Goal: Task Accomplishment & Management: Manage account settings

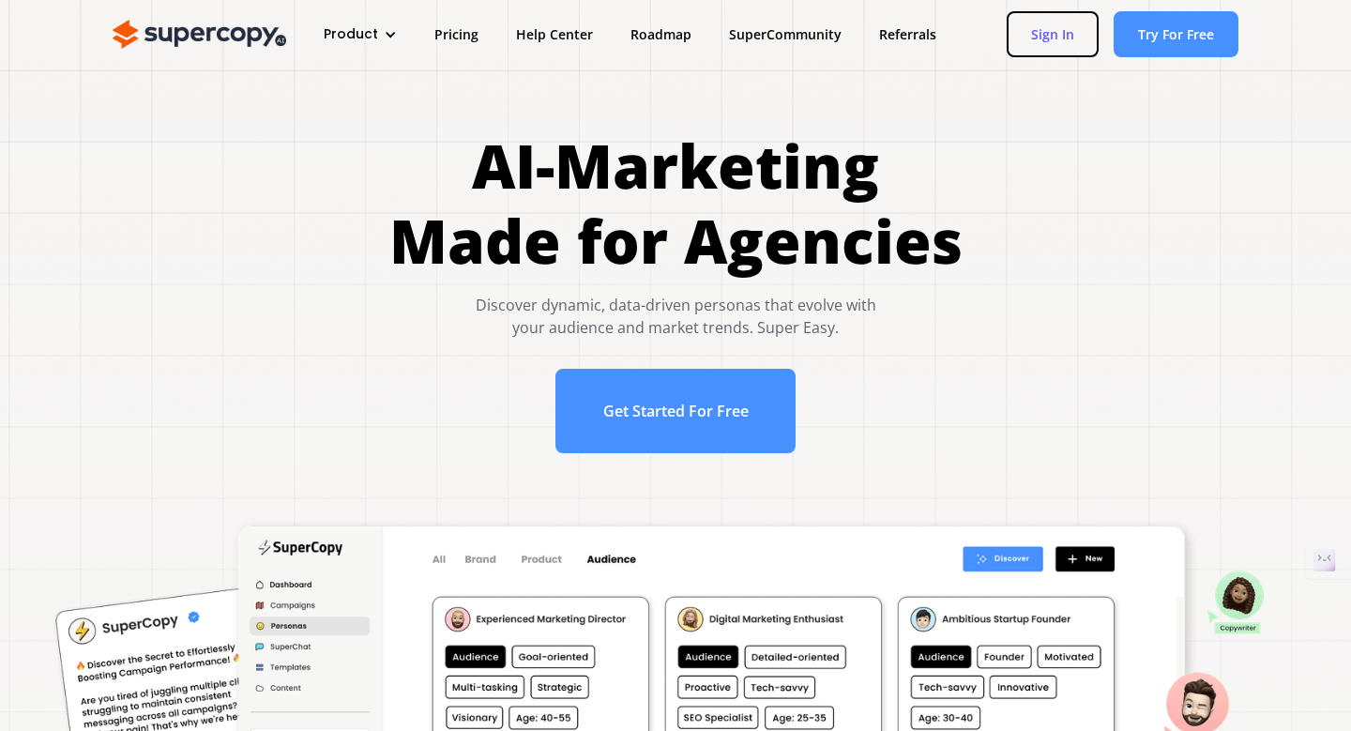
click at [1053, 47] on link "Sign In" at bounding box center [1053, 34] width 92 height 46
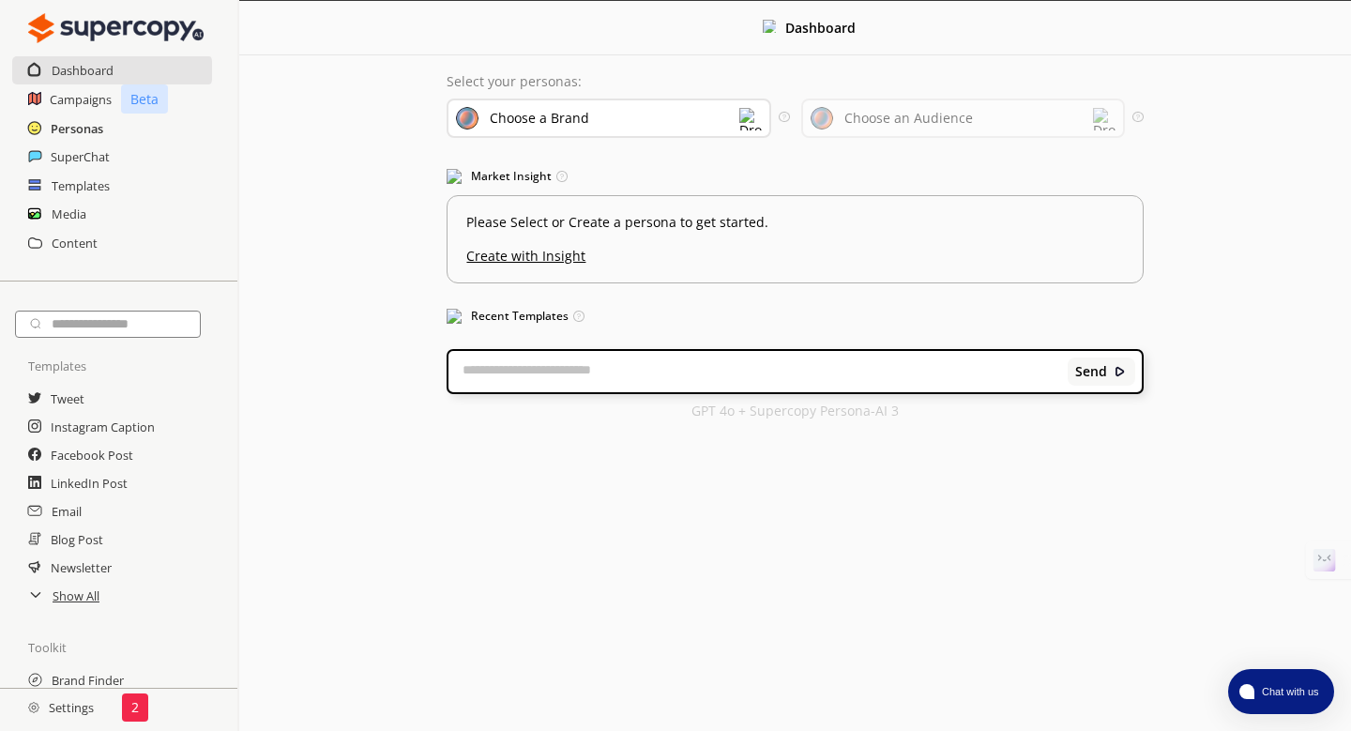
click at [76, 118] on h2 "Personas" at bounding box center [77, 128] width 53 height 28
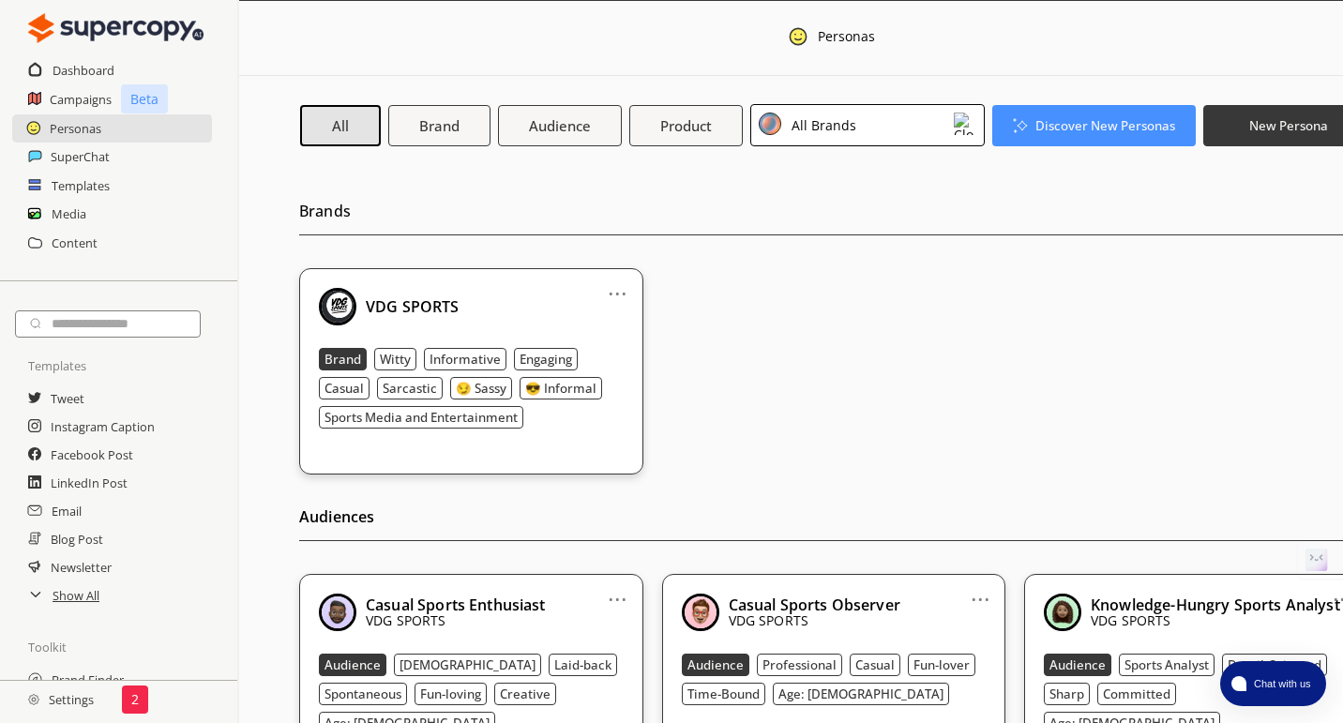
click at [509, 303] on div "VDG SPORTS" at bounding box center [471, 307] width 305 height 38
click at [613, 294] on link "..." at bounding box center [618, 286] width 20 height 15
click at [599, 317] on li "Edit" at bounding box center [594, 325] width 109 height 35
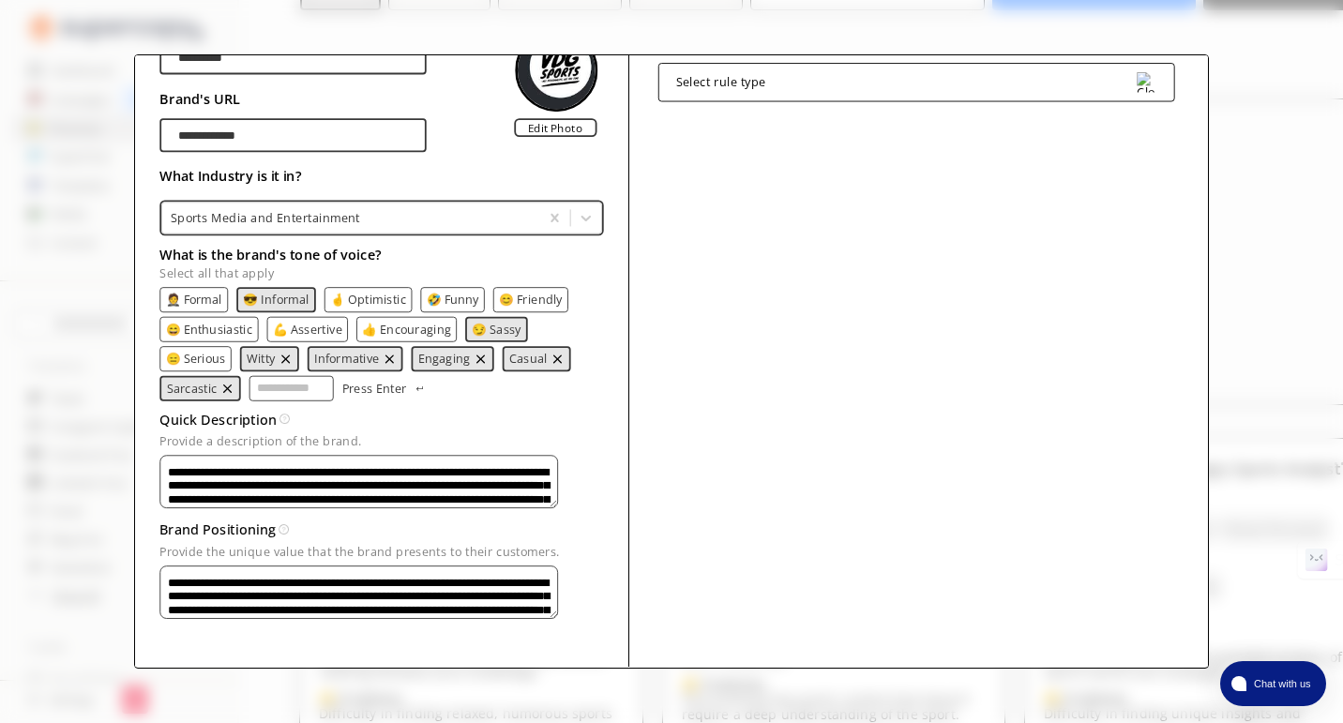
scroll to position [180, 0]
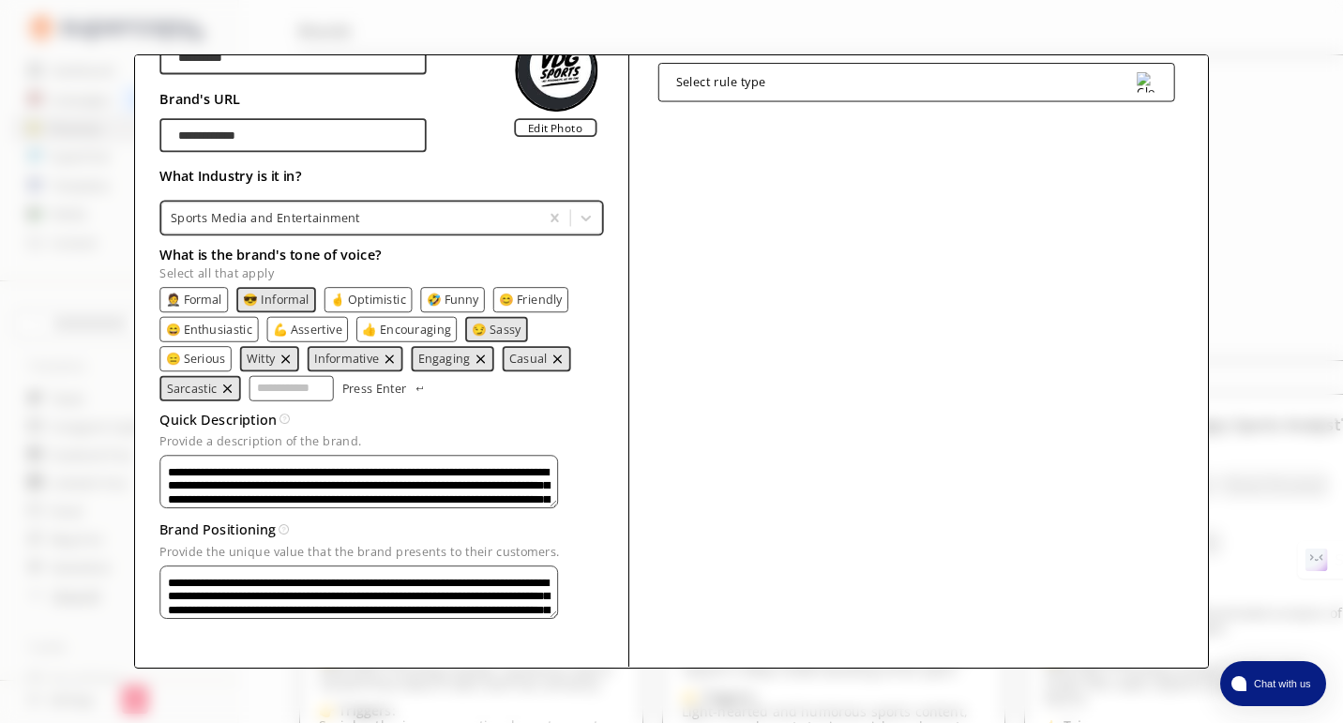
click at [498, 584] on textarea "**********" at bounding box center [359, 592] width 398 height 53
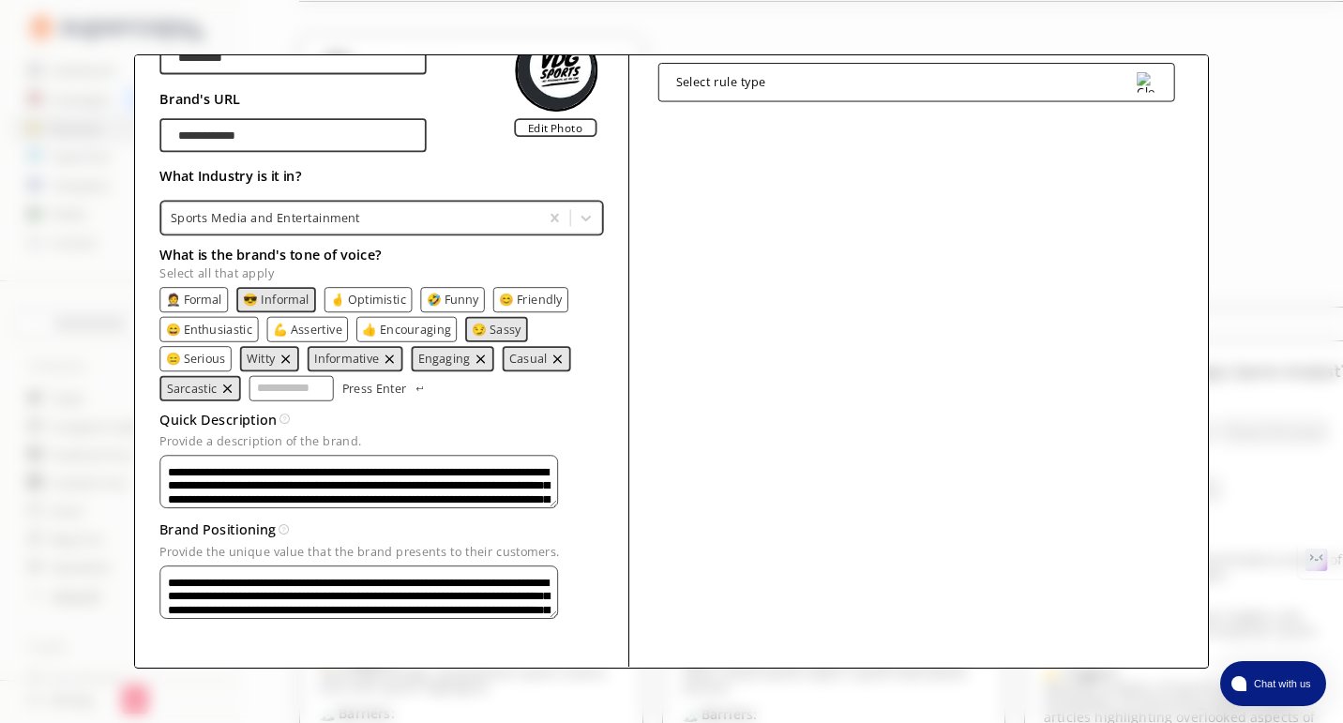
scroll to position [0, 0]
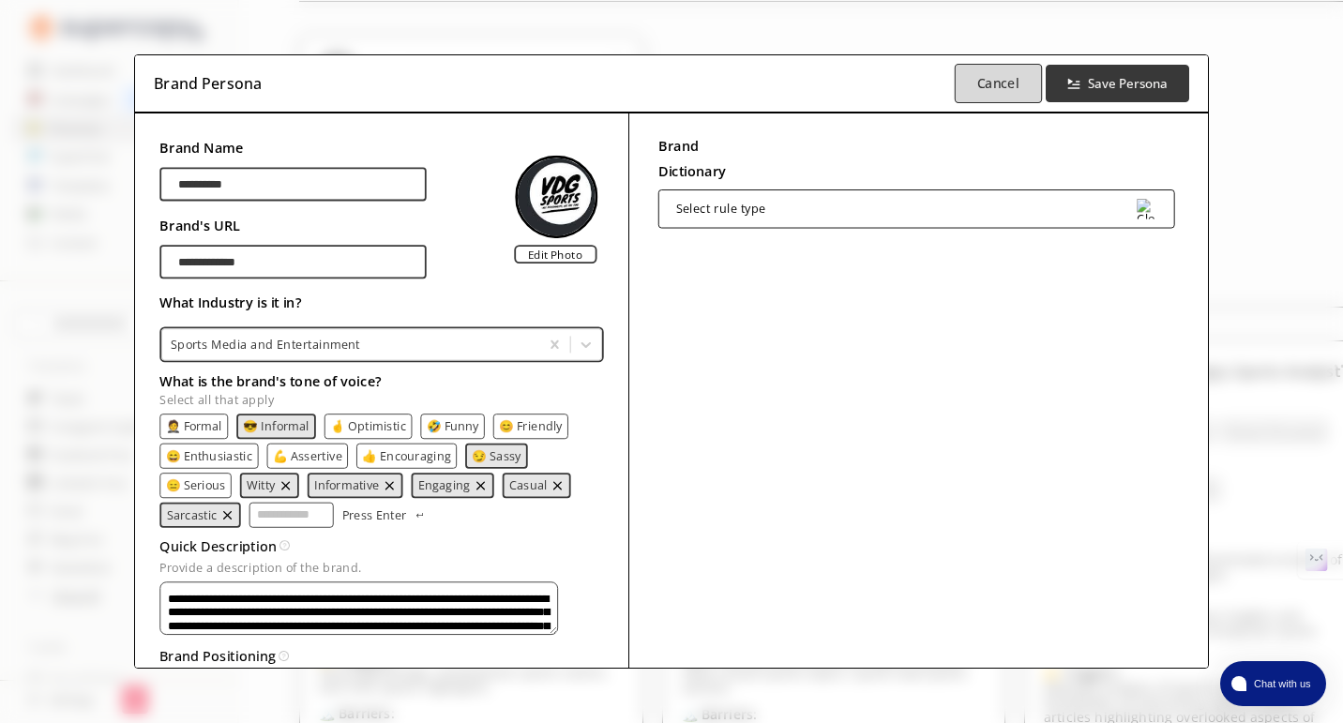
click at [1013, 74] on b "Cancel" at bounding box center [999, 83] width 42 height 18
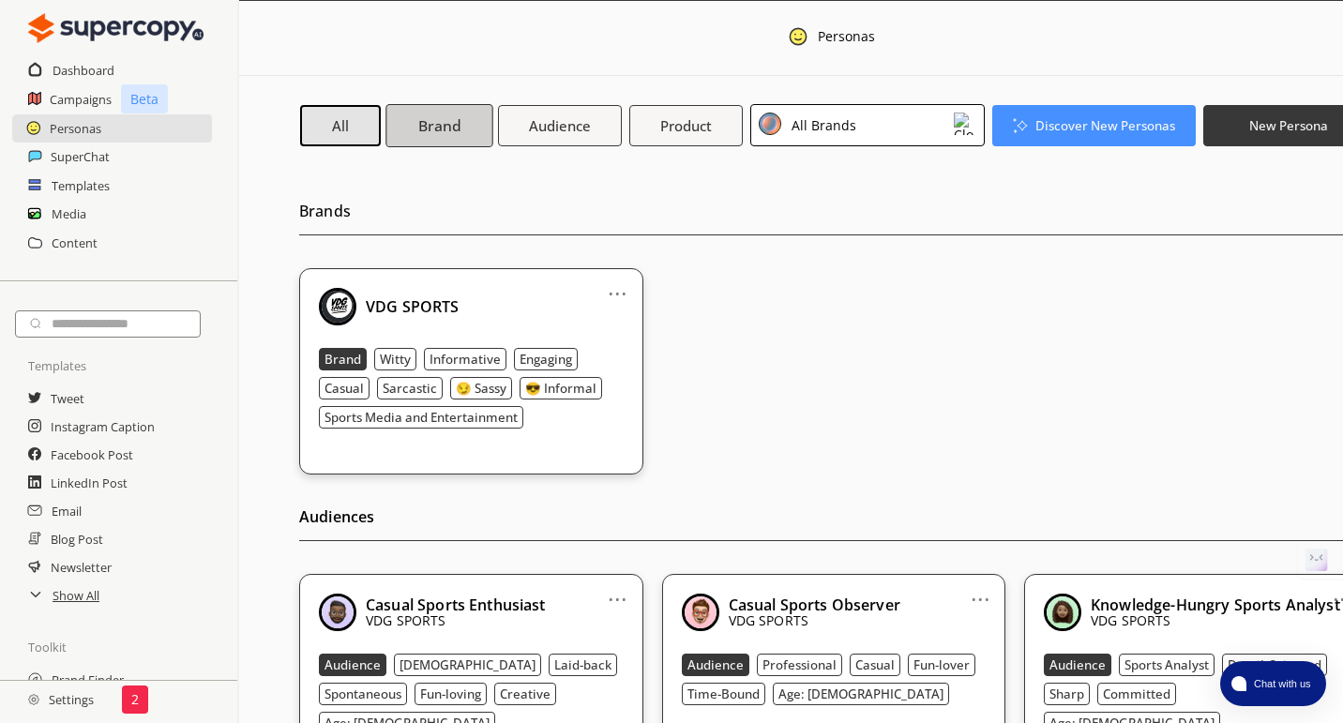
click at [425, 125] on b "Brand" at bounding box center [439, 125] width 42 height 20
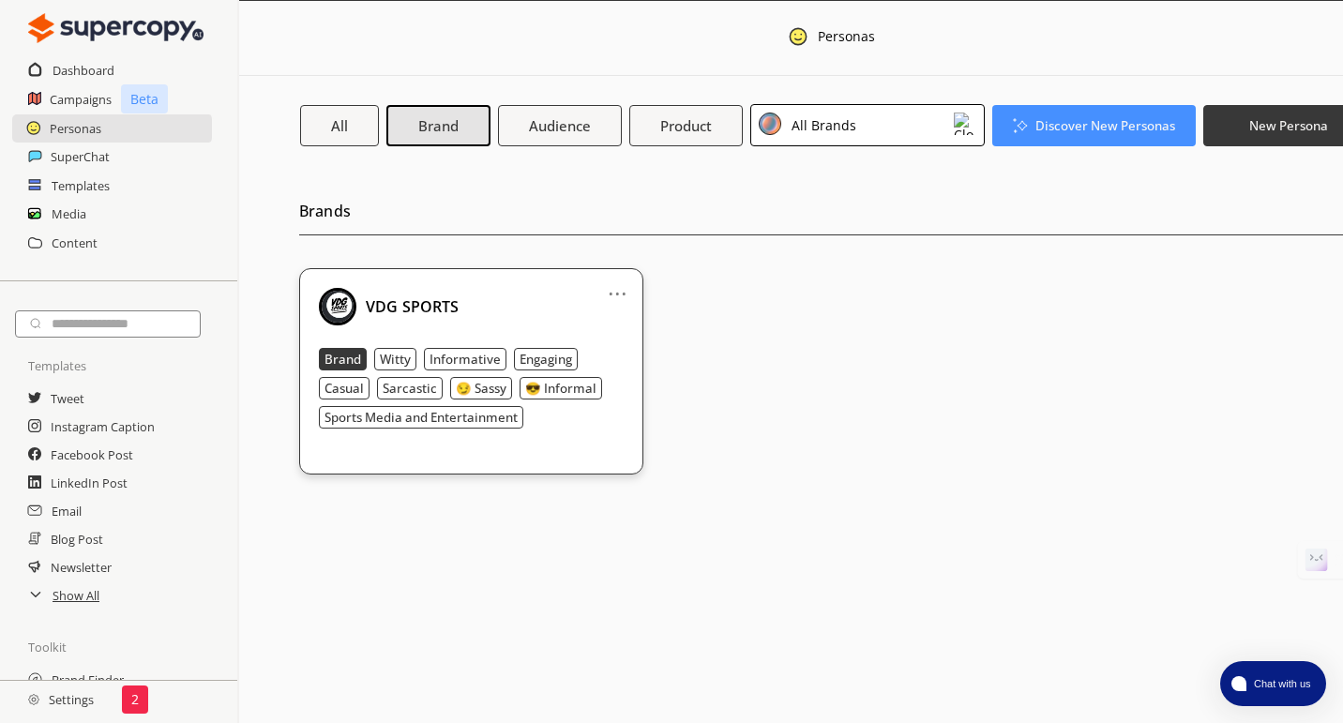
click at [573, 436] on div "... VDG SPORTS Brand Witty Informative Engaging Casual Sarcastic 😏 Sassy 😎 Info…" at bounding box center [471, 371] width 344 height 206
click at [553, 129] on b "Audience" at bounding box center [559, 125] width 65 height 20
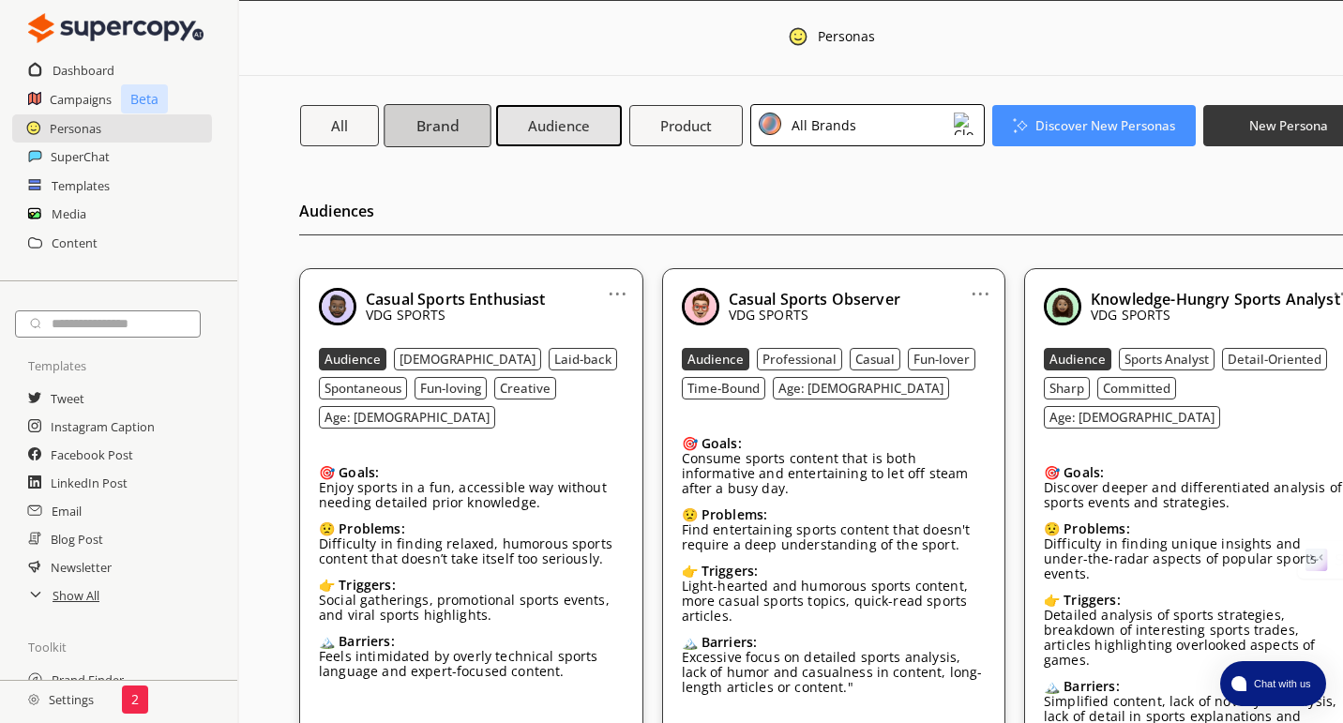
click at [457, 129] on b "Brand" at bounding box center [438, 125] width 42 height 20
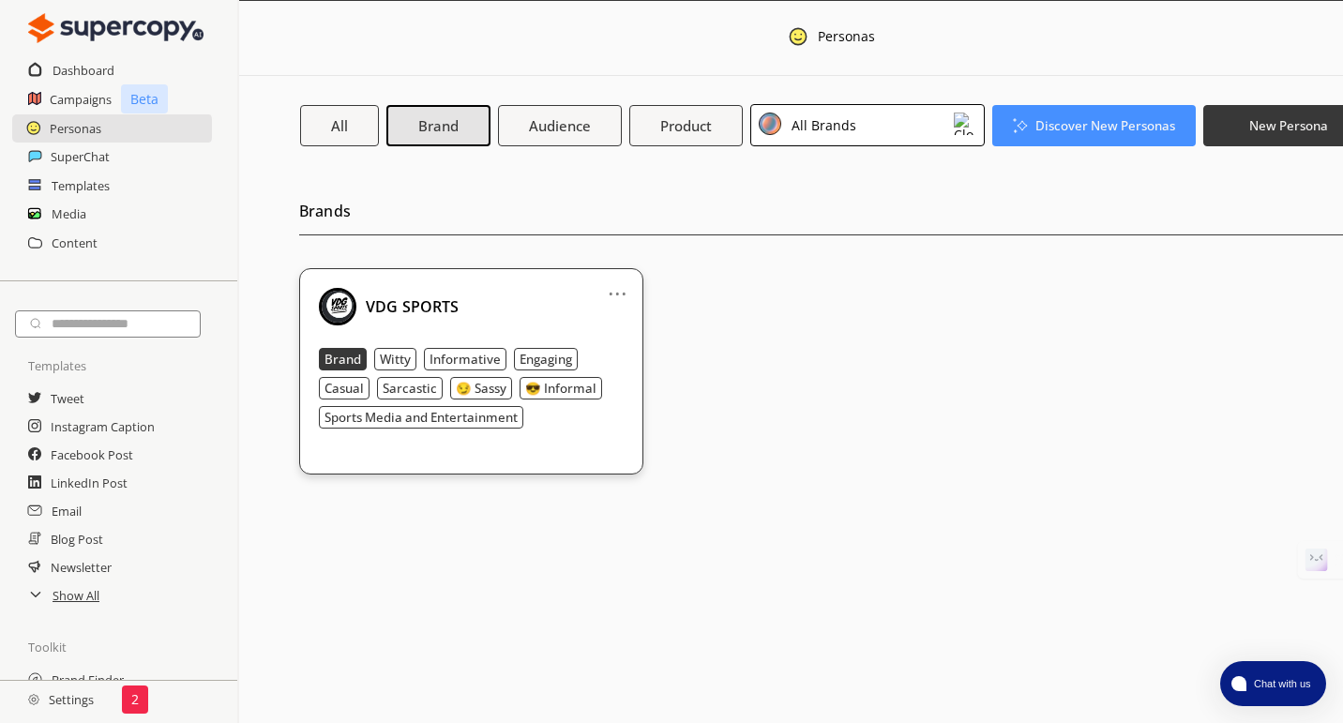
click at [615, 279] on link "..." at bounding box center [618, 286] width 20 height 15
click at [600, 317] on li "Edit" at bounding box center [594, 325] width 109 height 35
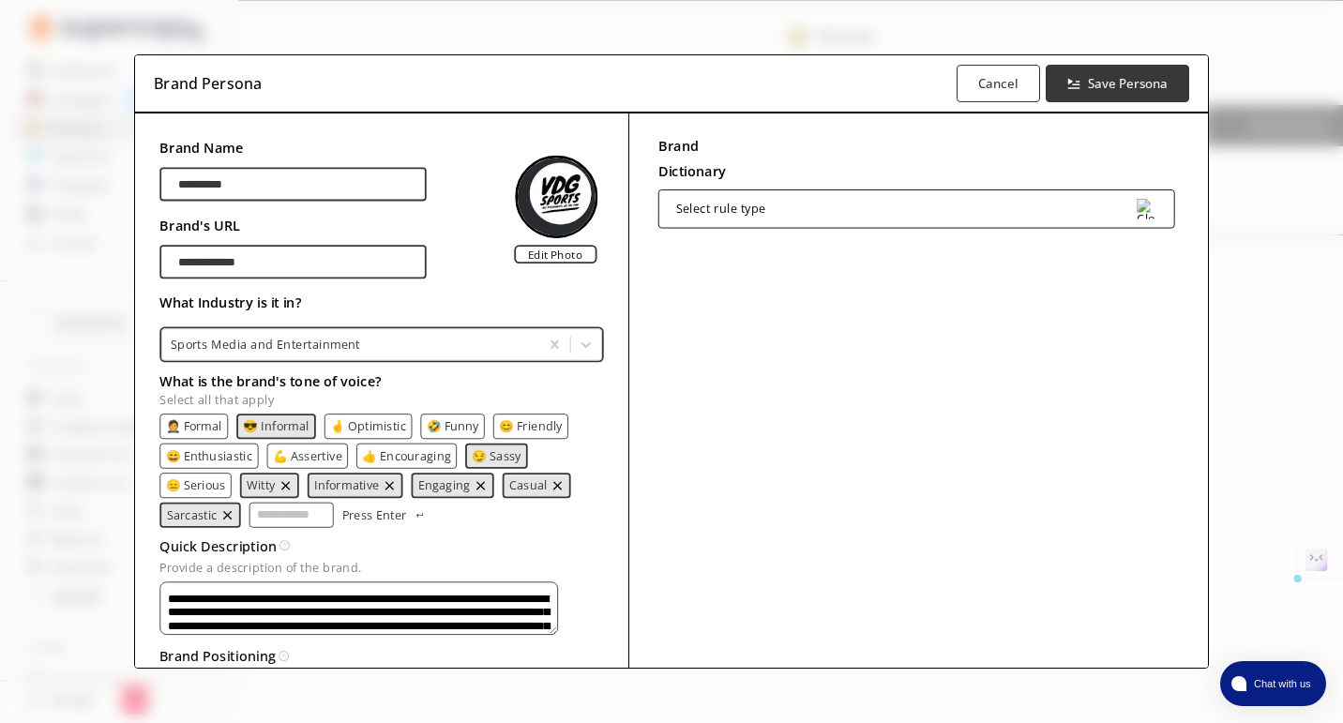
scroll to position [131, 0]
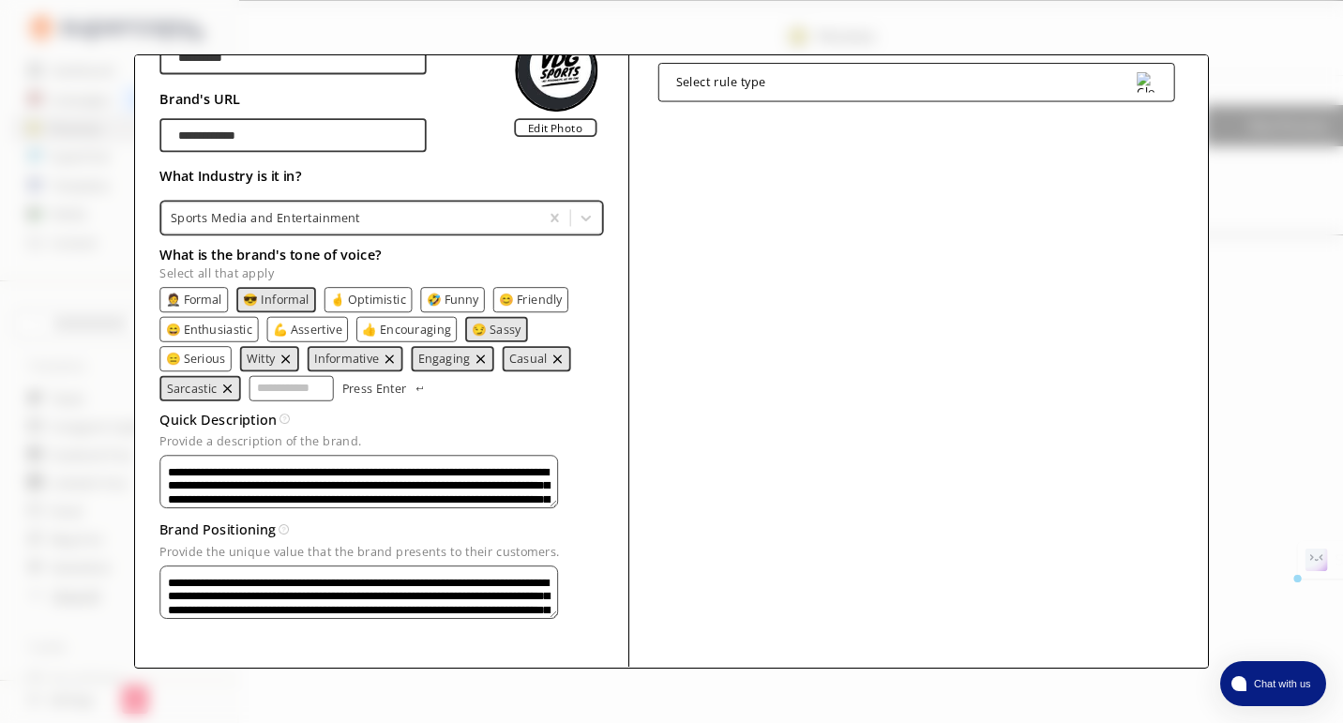
drag, startPoint x: 166, startPoint y: 594, endPoint x: 494, endPoint y: 653, distance: 333.6
click at [494, 653] on div "**********" at bounding box center [671, 327] width 1073 height 681
click at [164, 576] on textarea "**********" at bounding box center [359, 592] width 398 height 53
drag, startPoint x: 164, startPoint y: 576, endPoint x: 781, endPoint y: 730, distance: 635.3
click at [781, 730] on html "**********" at bounding box center [671, 377] width 1343 height 754
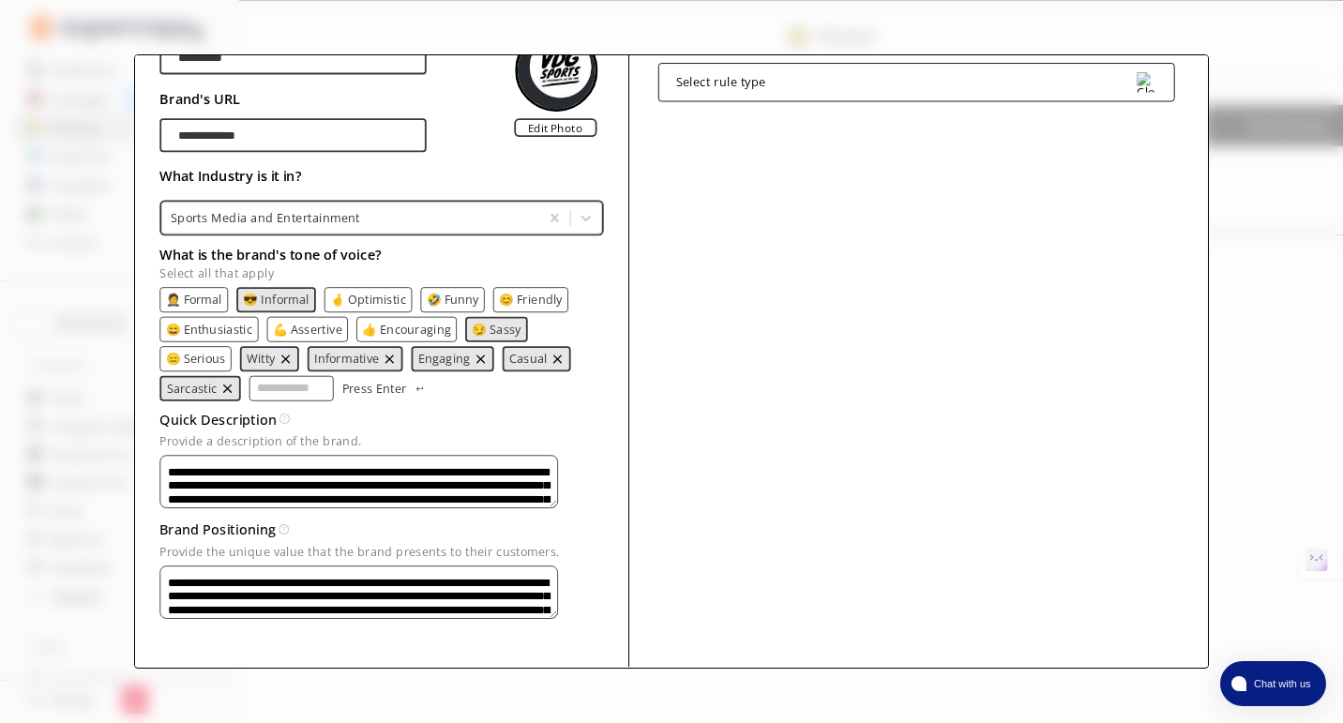
scroll to position [0, 0]
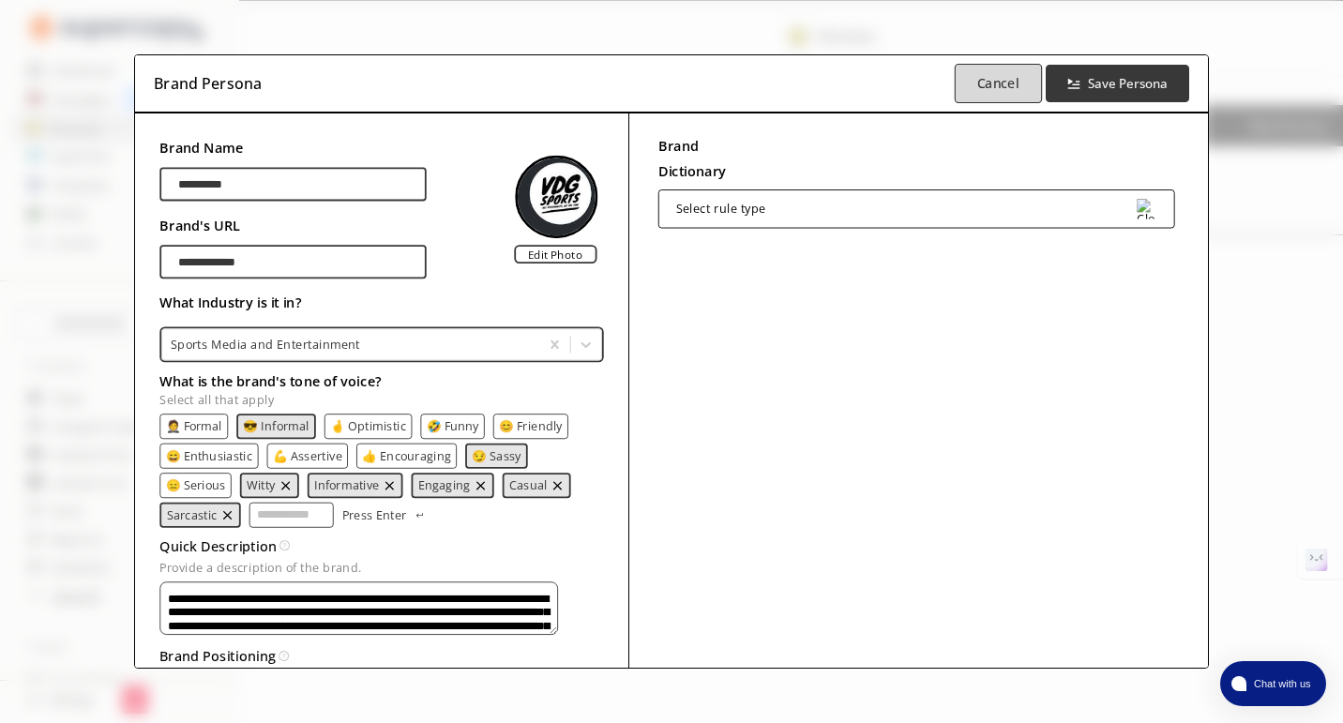
click at [1005, 84] on b "Cancel" at bounding box center [999, 83] width 42 height 18
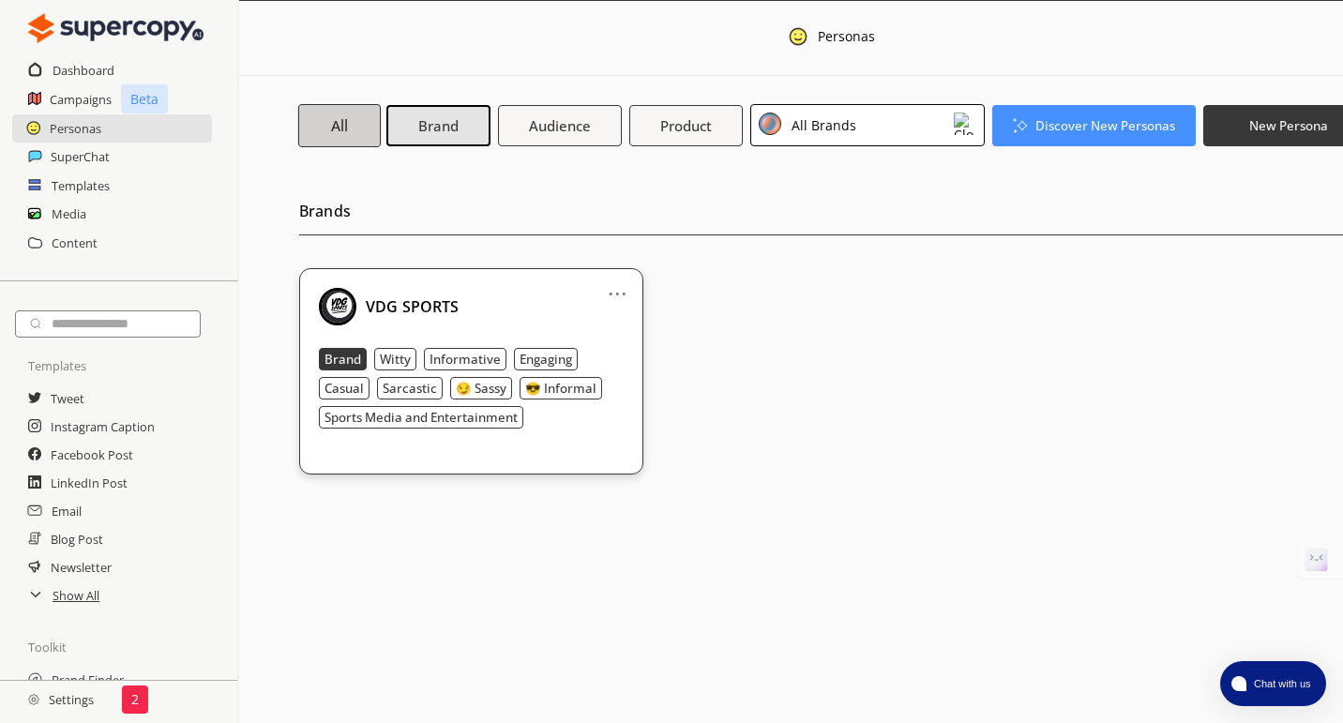
click at [343, 123] on b "All" at bounding box center [340, 125] width 18 height 20
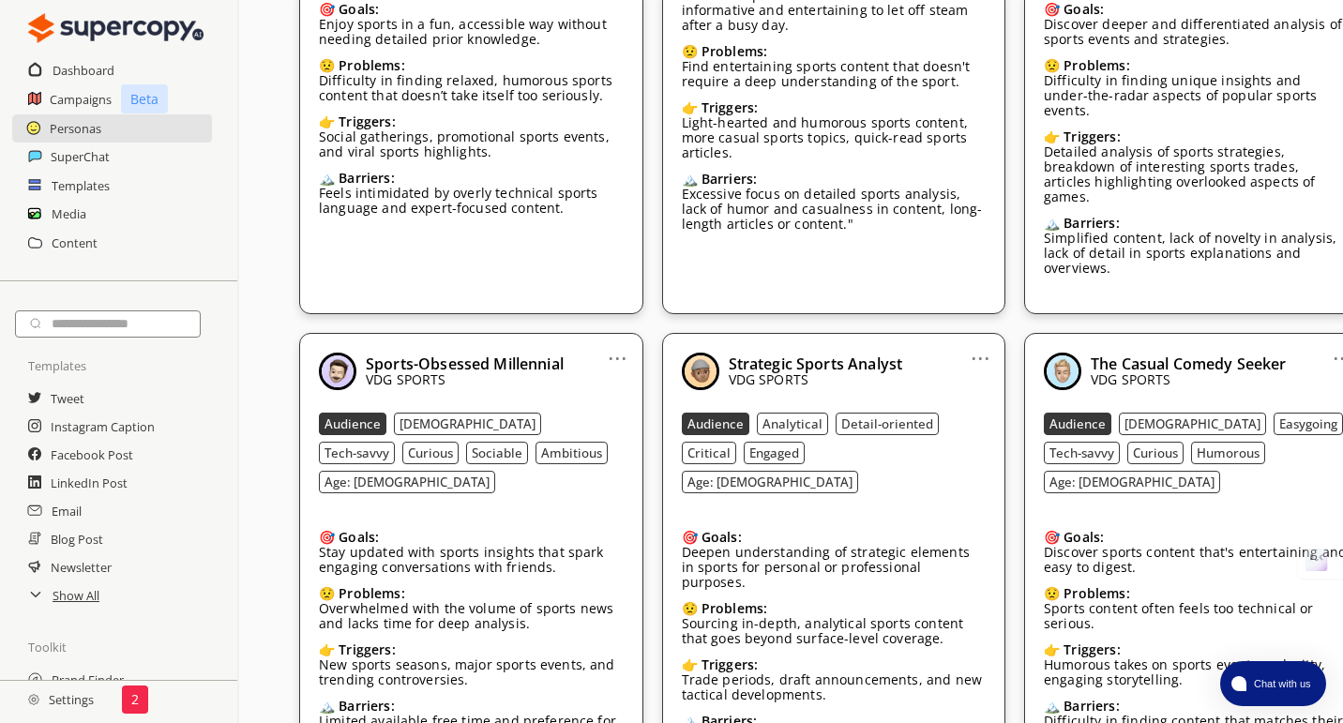
scroll to position [776, 0]
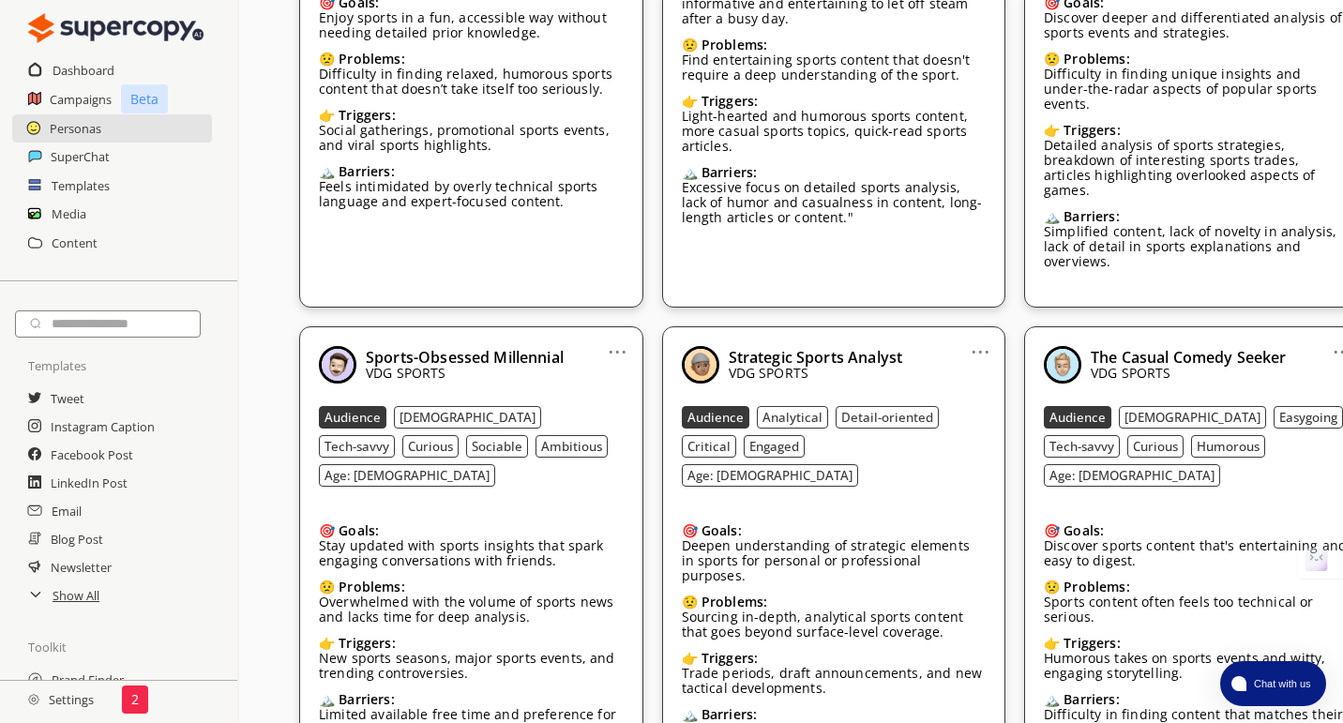
click at [978, 337] on link "..." at bounding box center [981, 344] width 20 height 15
click at [962, 366] on li "Edit" at bounding box center [957, 383] width 109 height 35
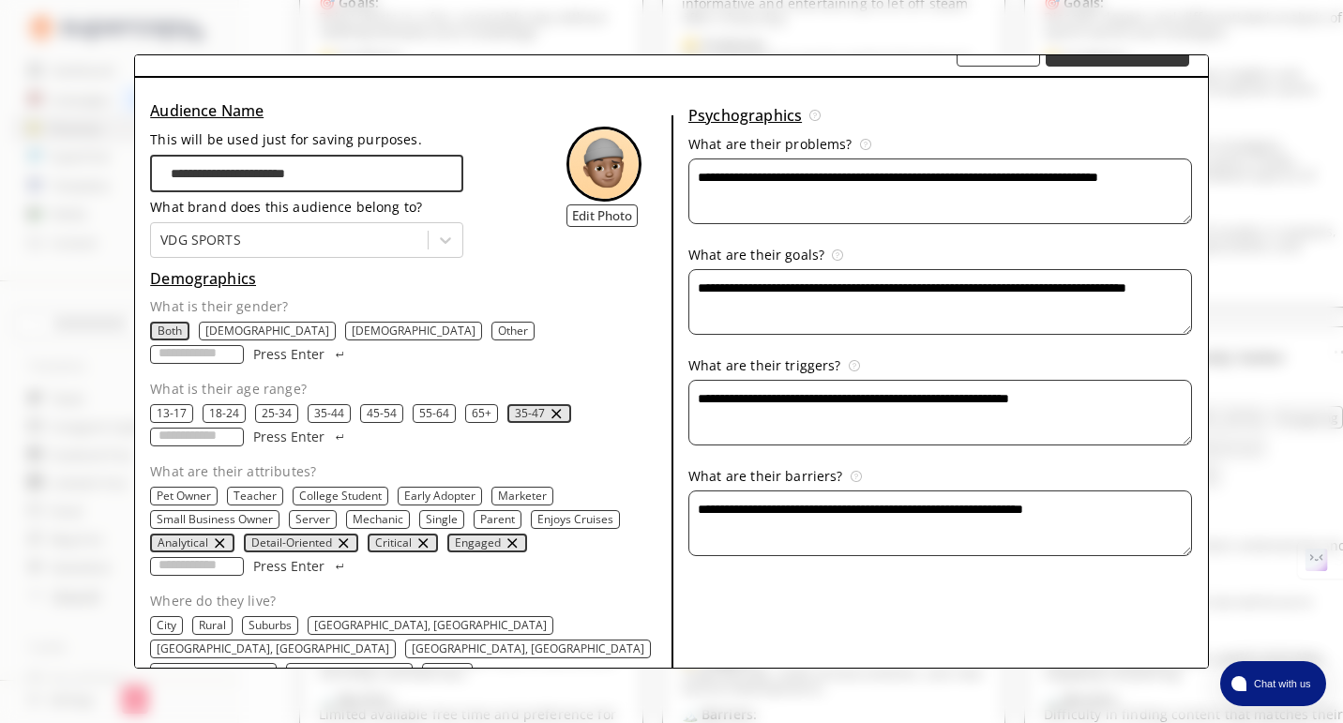
scroll to position [0, 0]
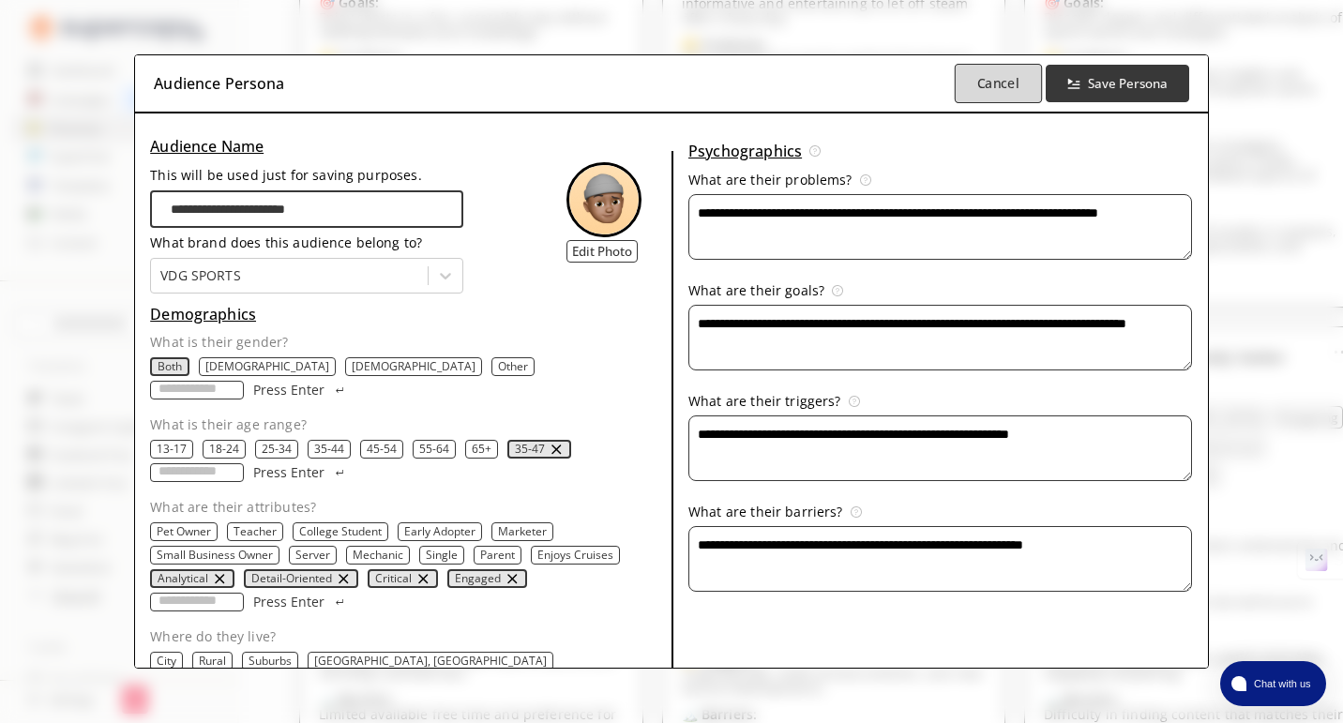
click at [982, 74] on b "Cancel" at bounding box center [999, 83] width 42 height 18
